Goal: Information Seeking & Learning: Learn about a topic

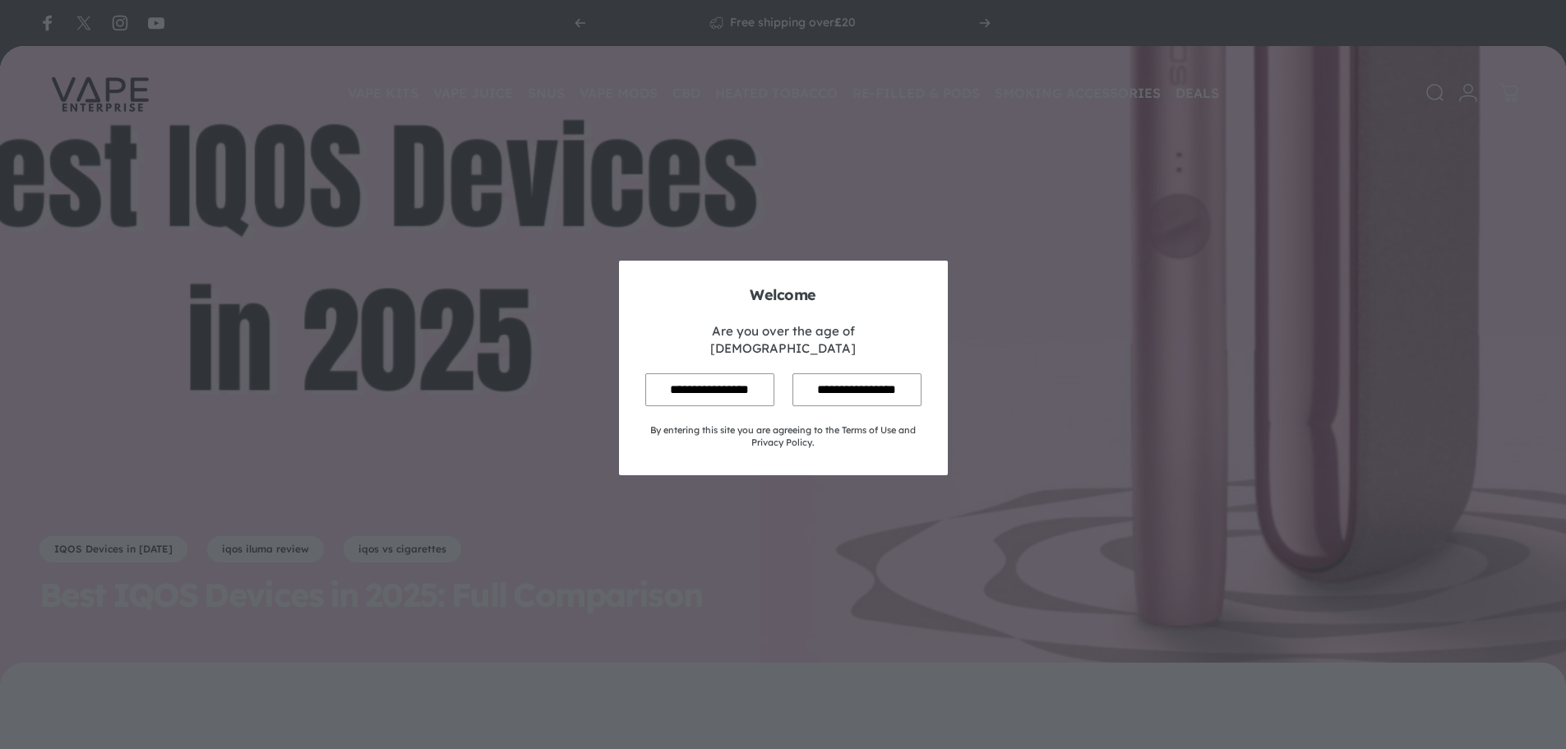
click at [717, 382] on input "**********" at bounding box center [709, 389] width 129 height 32
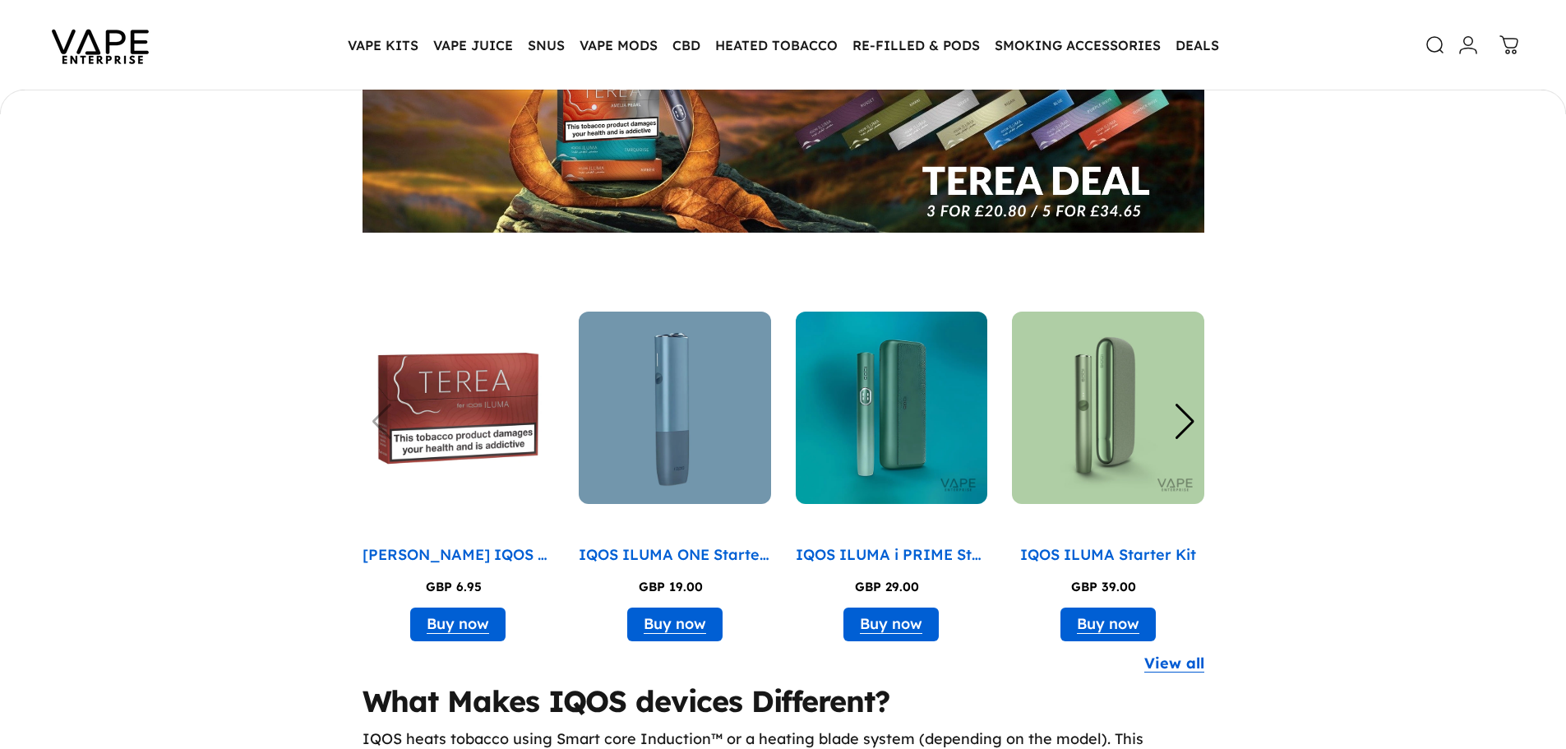
scroll to position [1972, 0]
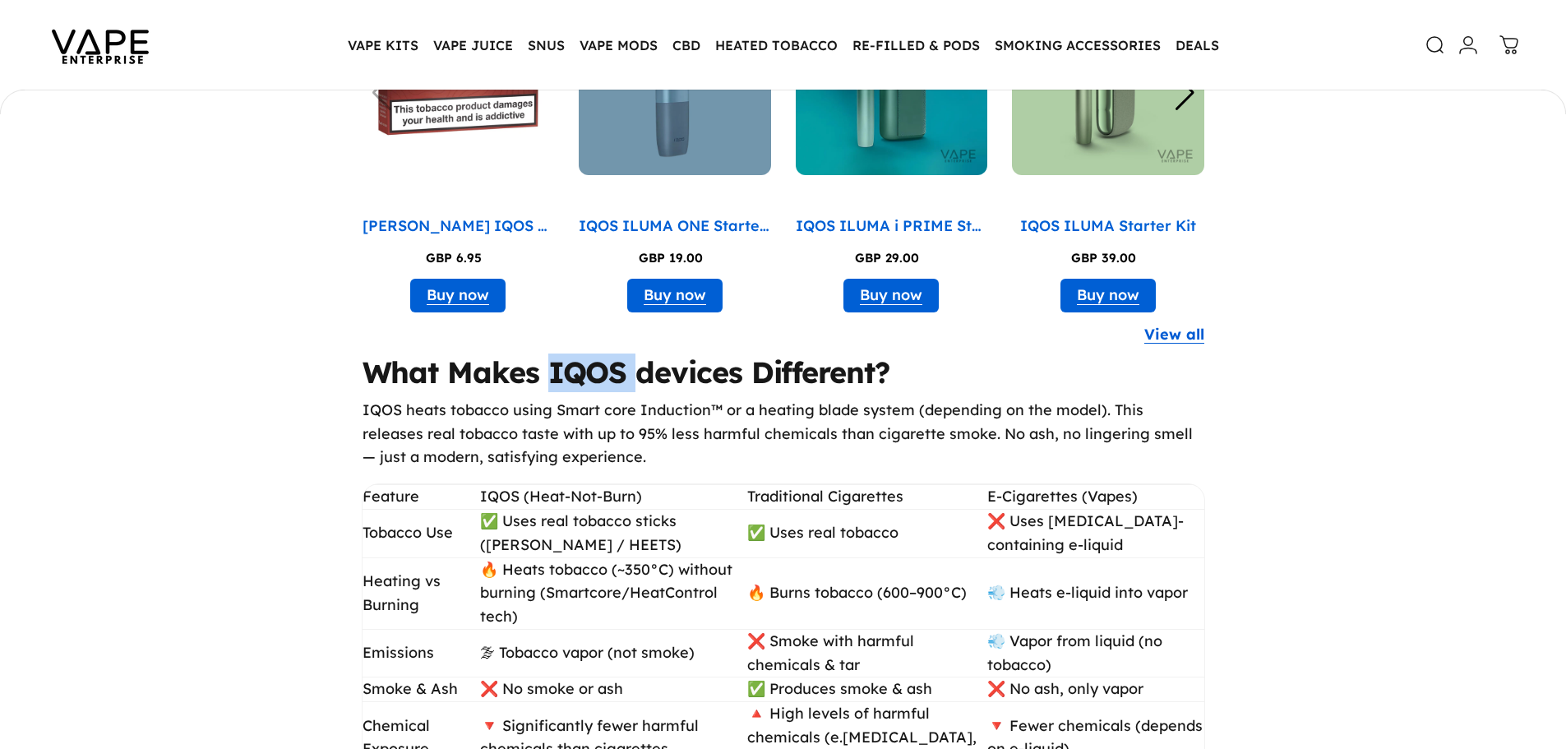
drag, startPoint x: 633, startPoint y: 371, endPoint x: 547, endPoint y: 369, distance: 86.3
click at [547, 369] on h2 "What Makes IQOS devices Different?" at bounding box center [783, 372] width 842 height 39
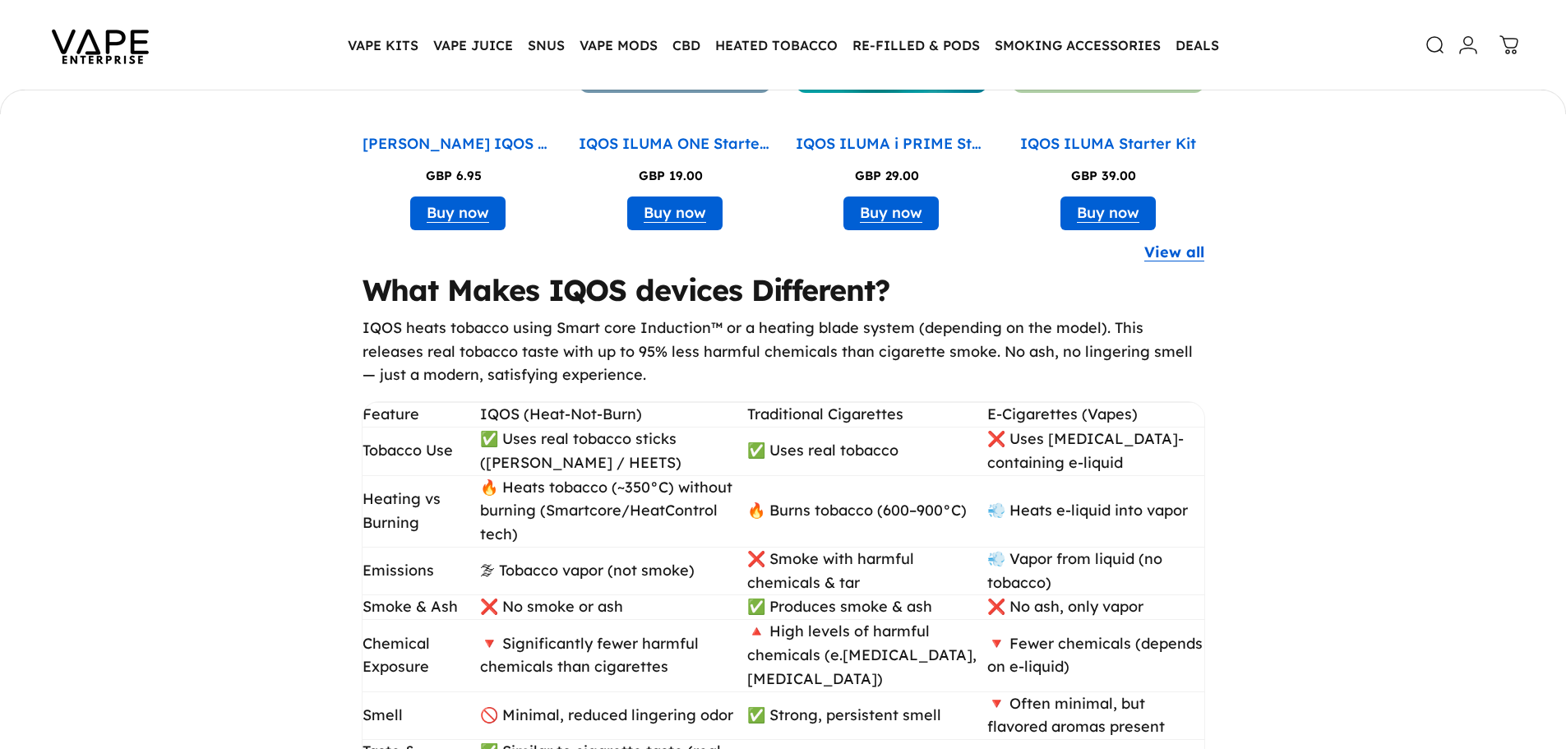
scroll to position [2137, 0]
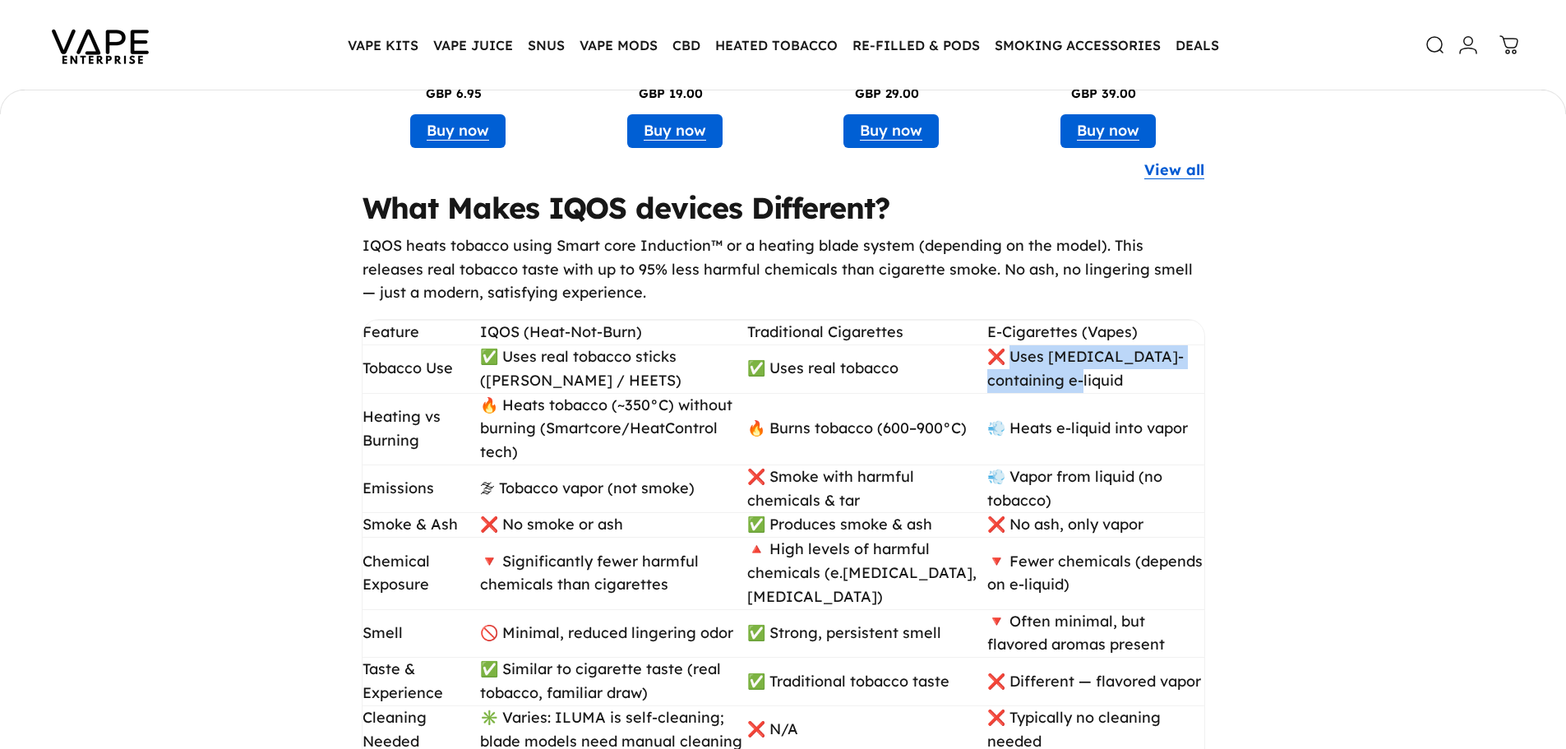
drag, startPoint x: 1038, startPoint y: 356, endPoint x: 1167, endPoint y: 379, distance: 131.1
click at [1167, 379] on td "❌ Uses [MEDICAL_DATA]-containing e-liquid" at bounding box center [1095, 368] width 217 height 48
click at [1089, 418] on td "💨 Heats e-liquid into vapor" at bounding box center [1095, 429] width 217 height 72
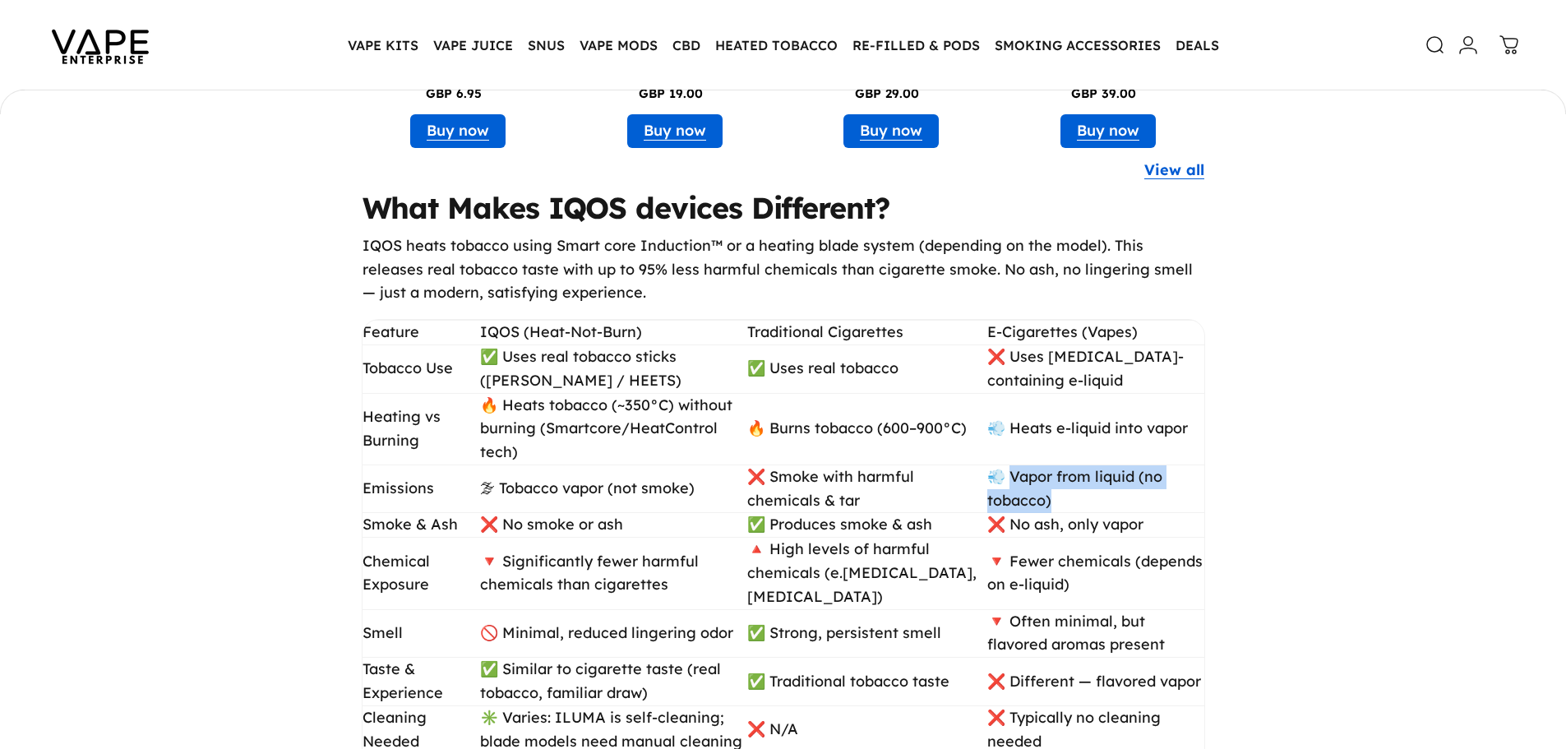
drag, startPoint x: 1044, startPoint y: 451, endPoint x: 1113, endPoint y: 473, distance: 72.3
click at [1113, 473] on td "💨 Vapor from liquid (no tobacco)" at bounding box center [1095, 488] width 217 height 48
drag, startPoint x: 1038, startPoint y: 500, endPoint x: 1197, endPoint y: 502, distance: 159.5
click at [1197, 513] on td "❌ No ash, only vapor" at bounding box center [1095, 525] width 217 height 25
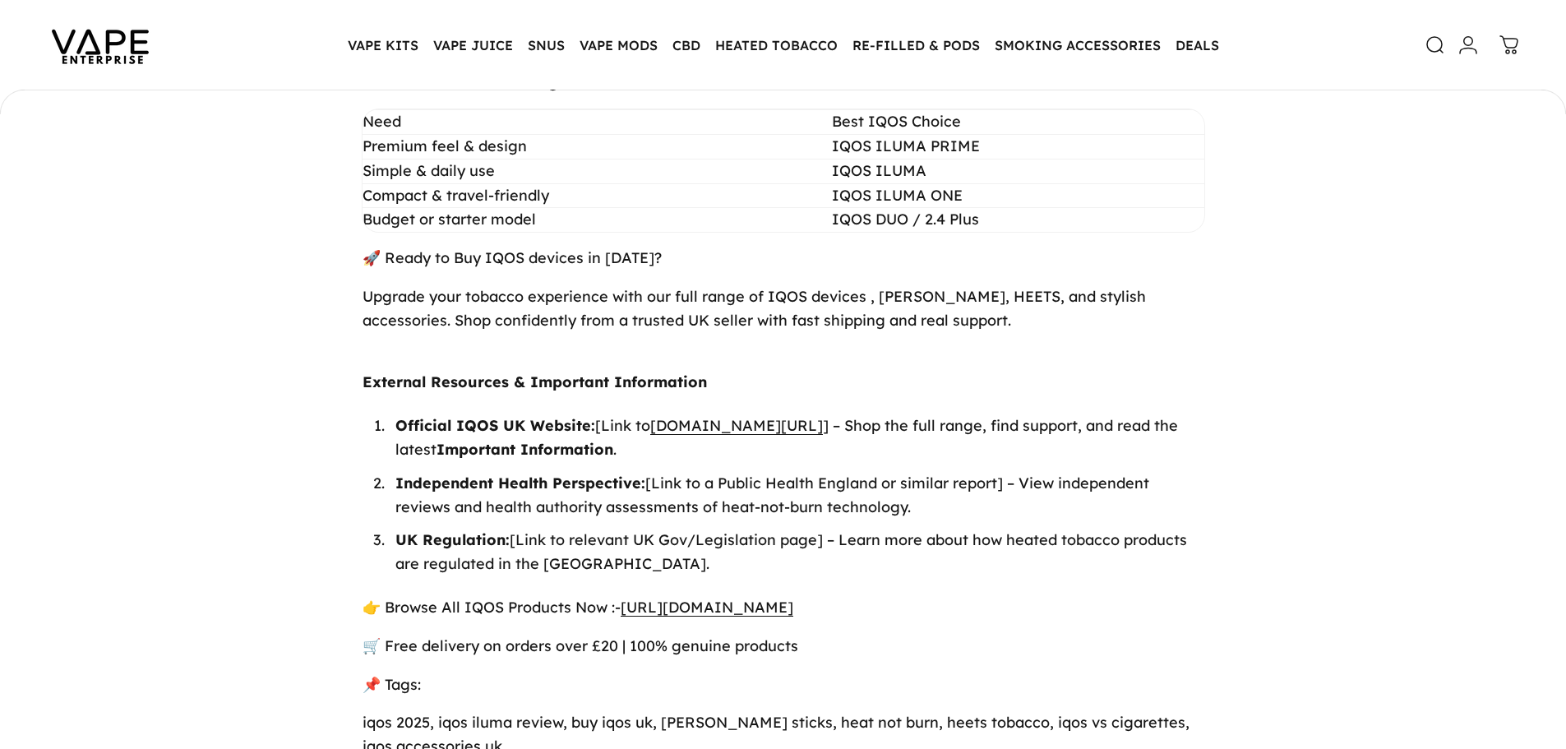
scroll to position [4356, 0]
